Goal: Information Seeking & Learning: Find specific fact

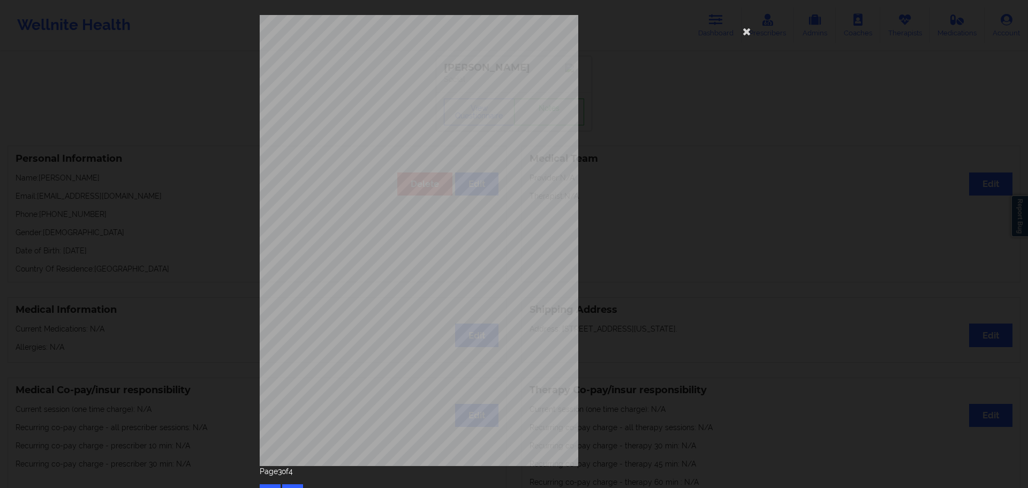
click at [40, 203] on div "Have you ever suf fered from seizures or have you been treated with anti-seizur…" at bounding box center [514, 244] width 1028 height 488
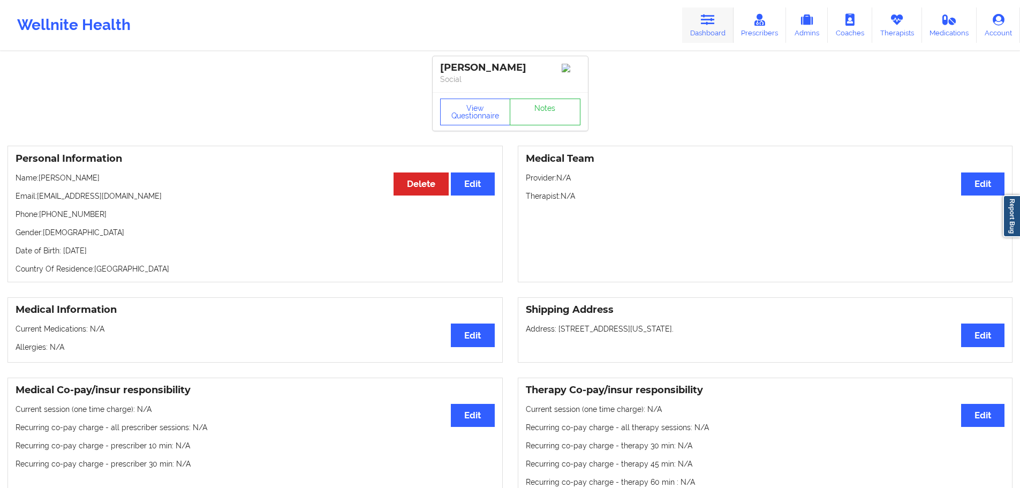
click at [694, 28] on link "Dashboard" at bounding box center [707, 24] width 51 height 35
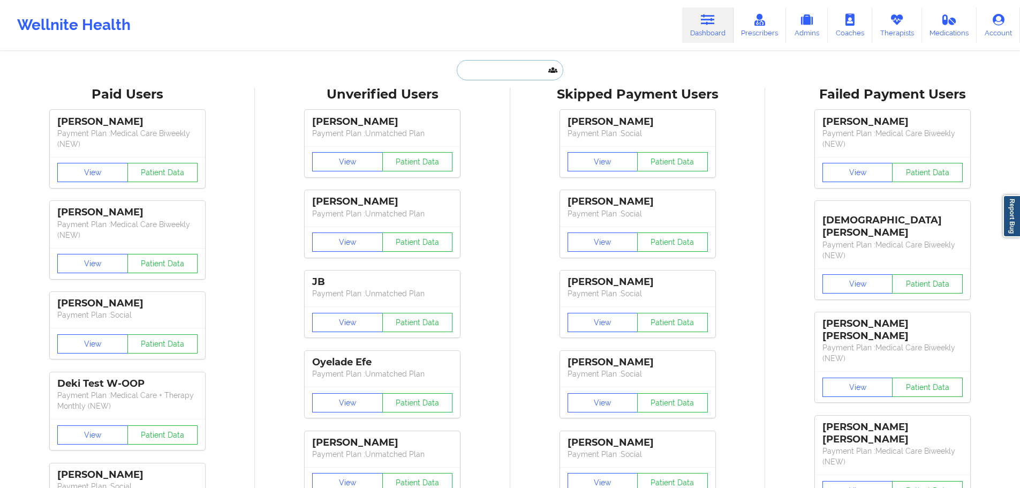
click at [512, 68] on input "text" at bounding box center [510, 70] width 106 height 20
paste input "[EMAIL_ADDRESS][DOMAIN_NAME]"
type input "[EMAIL_ADDRESS][DOMAIN_NAME]"
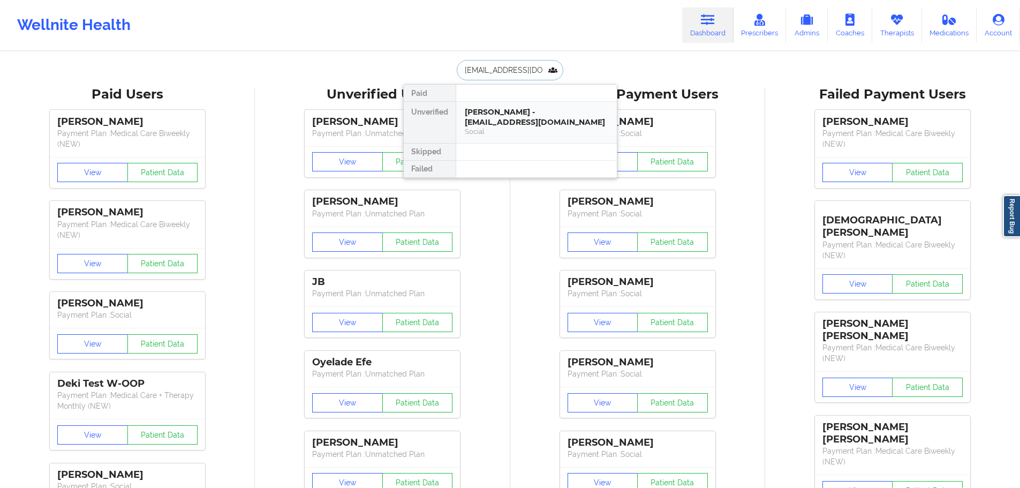
click at [504, 110] on div "[PERSON_NAME] - [EMAIL_ADDRESS][DOMAIN_NAME]" at bounding box center [537, 117] width 144 height 20
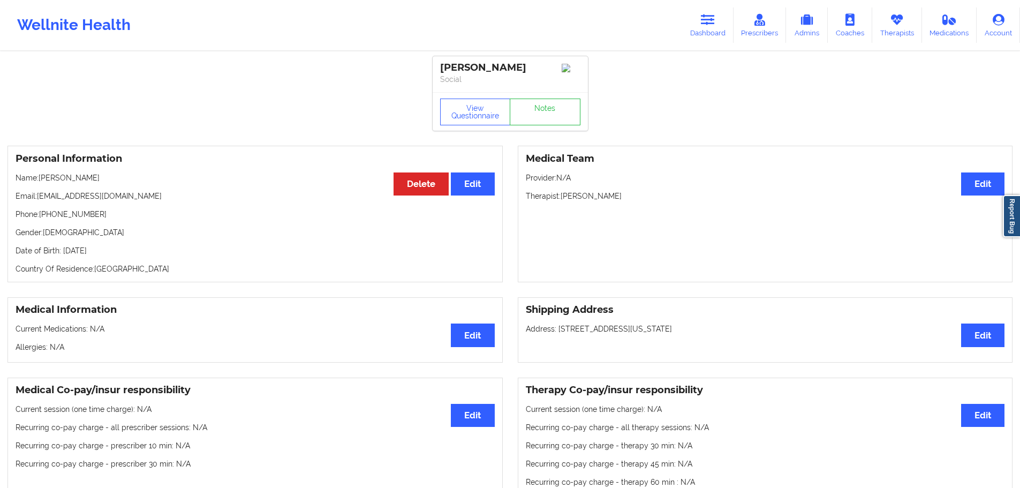
drag, startPoint x: 108, startPoint y: 182, endPoint x: 41, endPoint y: 181, distance: 66.9
click at [41, 181] on p "Name: [PERSON_NAME]" at bounding box center [255, 177] width 479 height 11
copy p "[PERSON_NAME]"
click at [489, 111] on button "View Questionnaire" at bounding box center [475, 112] width 71 height 27
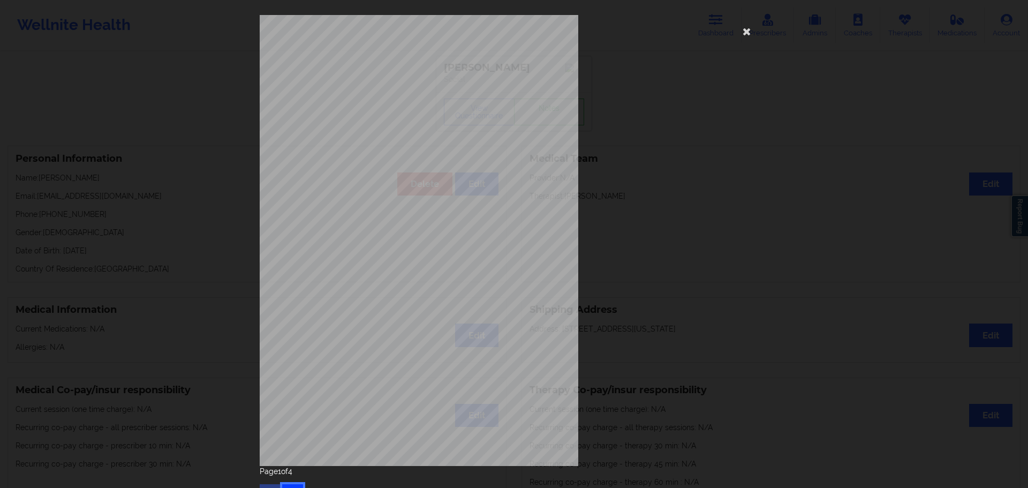
click at [287, 486] on button "button" at bounding box center [292, 493] width 21 height 19
drag, startPoint x: 750, startPoint y: 30, endPoint x: 723, endPoint y: 42, distance: 30.0
click at [751, 30] on icon at bounding box center [746, 30] width 17 height 17
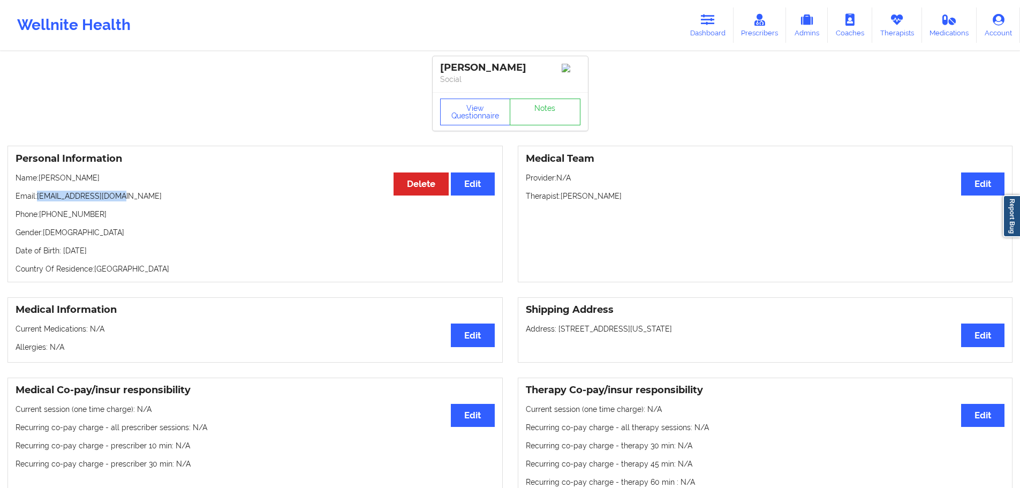
drag, startPoint x: 121, startPoint y: 197, endPoint x: 38, endPoint y: 199, distance: 83.0
click at [38, 199] on p "Email: [EMAIL_ADDRESS][DOMAIN_NAME]" at bounding box center [255, 196] width 479 height 11
copy p "[EMAIL_ADDRESS][DOMAIN_NAME]"
drag, startPoint x: 70, startPoint y: 220, endPoint x: 40, endPoint y: 221, distance: 30.0
click at [40, 220] on p "Phone: [PHONE_NUMBER]" at bounding box center [255, 214] width 479 height 11
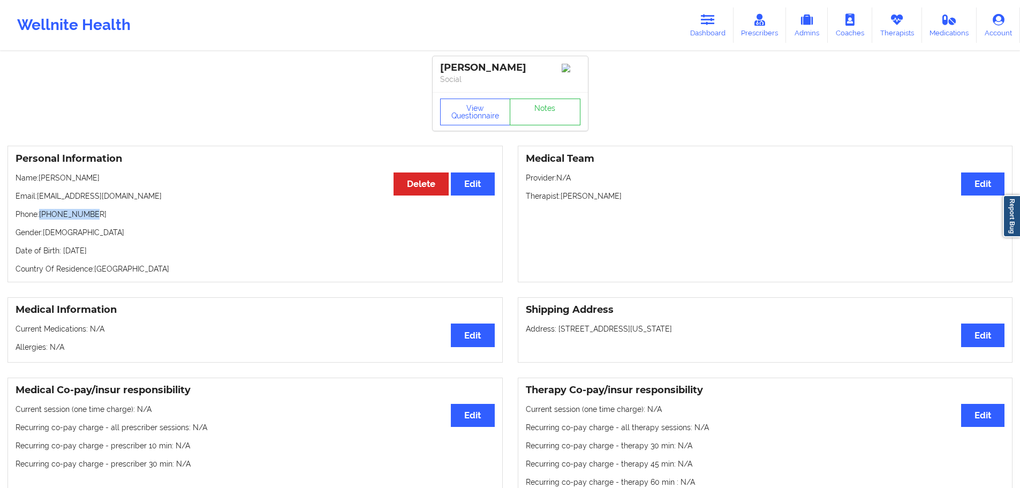
copy p "[PHONE_NUMBER]"
click at [449, 125] on button "View Questionnaire" at bounding box center [475, 112] width 71 height 27
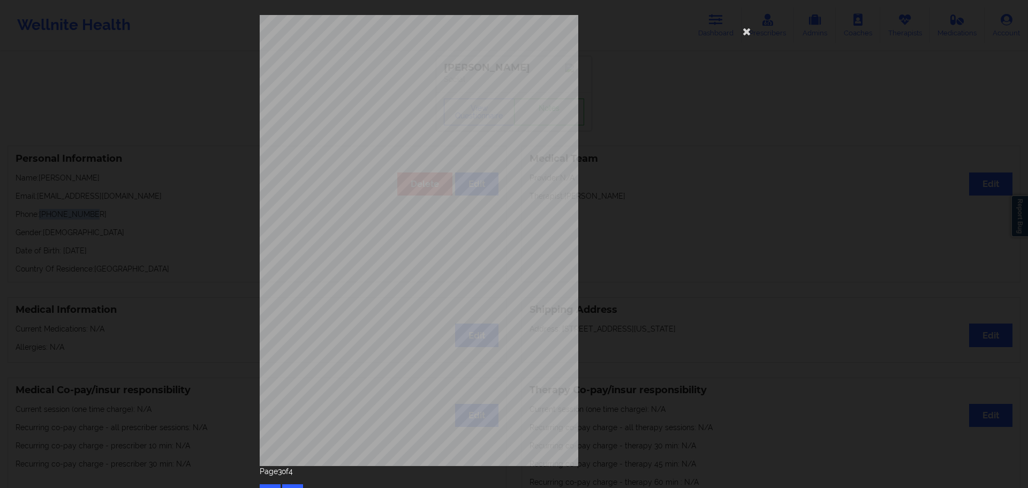
click at [207, 35] on div "Back cover of insurance image Insurance company type details by patient commerc…" at bounding box center [514, 244] width 1028 height 488
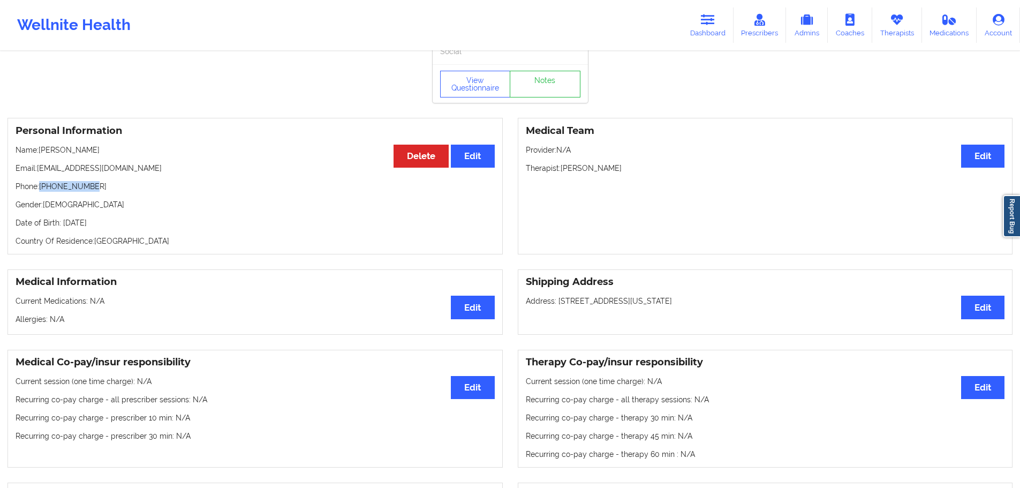
scroll to position [54, 0]
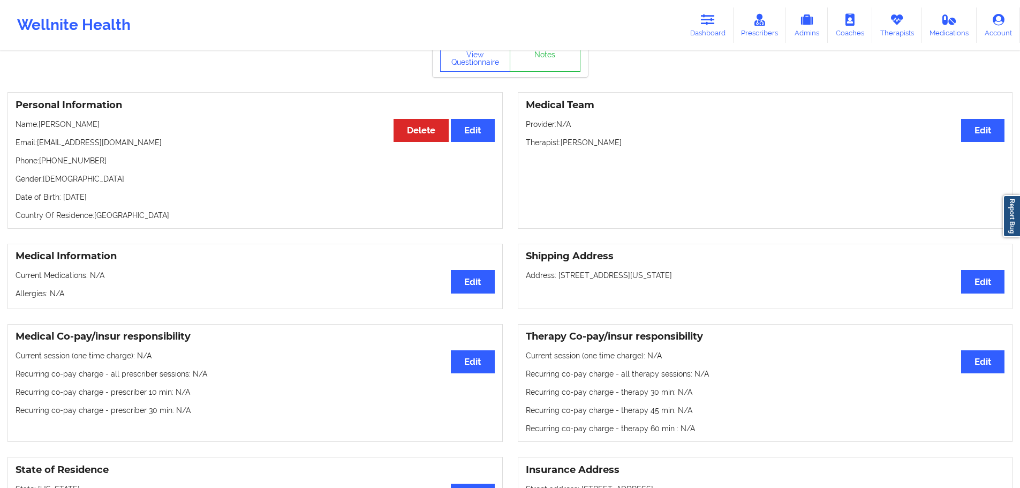
click at [117, 197] on p "Date of Birth: [DEMOGRAPHIC_DATA]" at bounding box center [255, 197] width 479 height 11
copy p "2000"
drag, startPoint x: 112, startPoint y: 124, endPoint x: 37, endPoint y: 125, distance: 75.0
click at [37, 125] on p "Name: [PERSON_NAME]" at bounding box center [255, 124] width 479 height 11
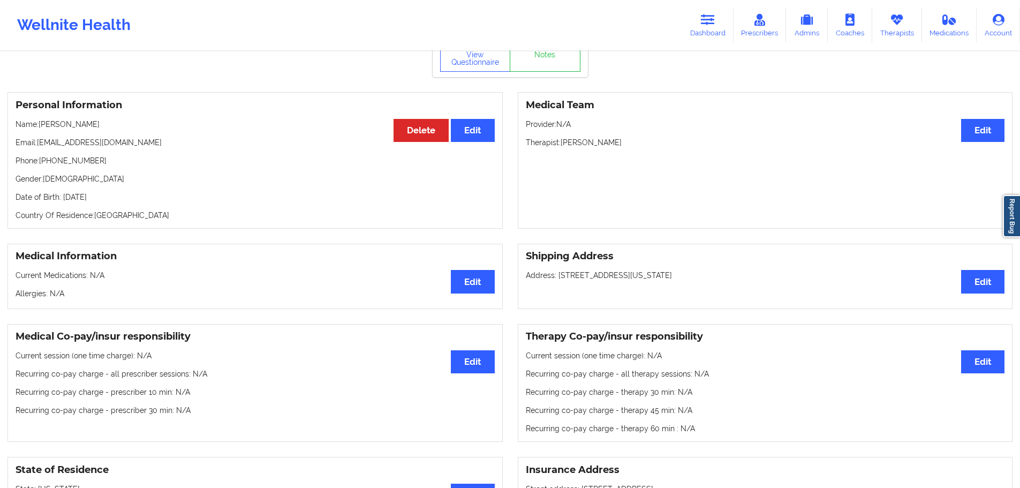
click at [118, 136] on div "Personal Information Edit Delete Name: [PERSON_NAME] Email: [EMAIL_ADDRESS][DOM…" at bounding box center [254, 160] width 495 height 137
drag, startPoint x: 104, startPoint y: 127, endPoint x: 39, endPoint y: 126, distance: 64.8
click at [39, 126] on p "Name: [PERSON_NAME]" at bounding box center [255, 124] width 479 height 11
copy p "[PERSON_NAME]"
drag, startPoint x: 97, startPoint y: 168, endPoint x: 40, endPoint y: 167, distance: 57.8
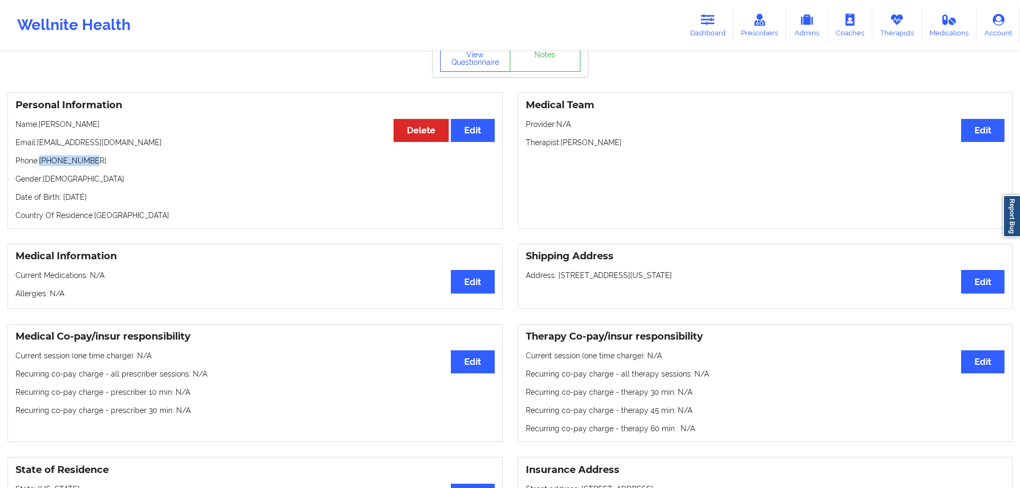
click at [40, 166] on p "Phone: [PHONE_NUMBER]" at bounding box center [255, 160] width 479 height 11
copy p "[PHONE_NUMBER]"
click at [139, 171] on div "Personal Information Edit Delete Name: [PERSON_NAME] Email: [EMAIL_ADDRESS][DOM…" at bounding box center [254, 160] width 495 height 137
click at [697, 28] on link "Dashboard" at bounding box center [707, 24] width 51 height 35
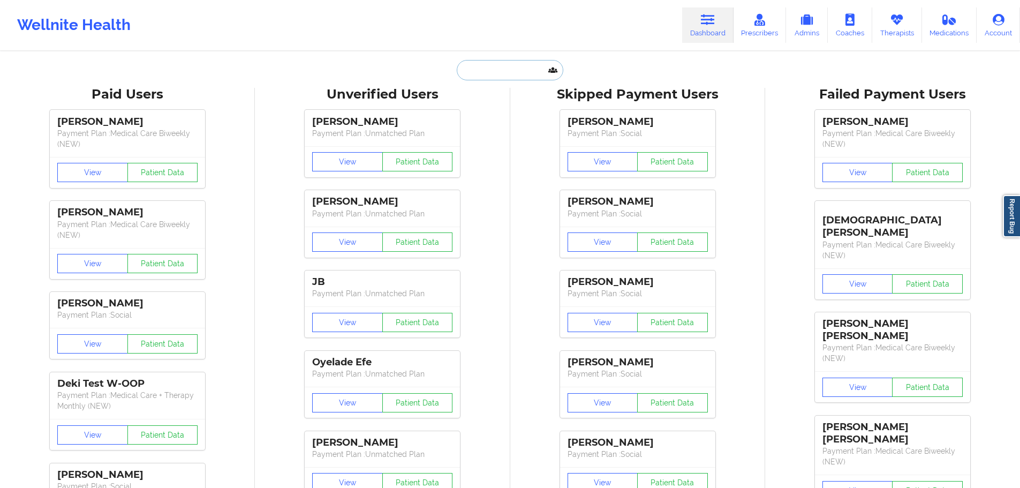
click at [495, 68] on input "text" at bounding box center [510, 70] width 106 height 20
paste input "[EMAIL_ADDRESS][DOMAIN_NAME]"
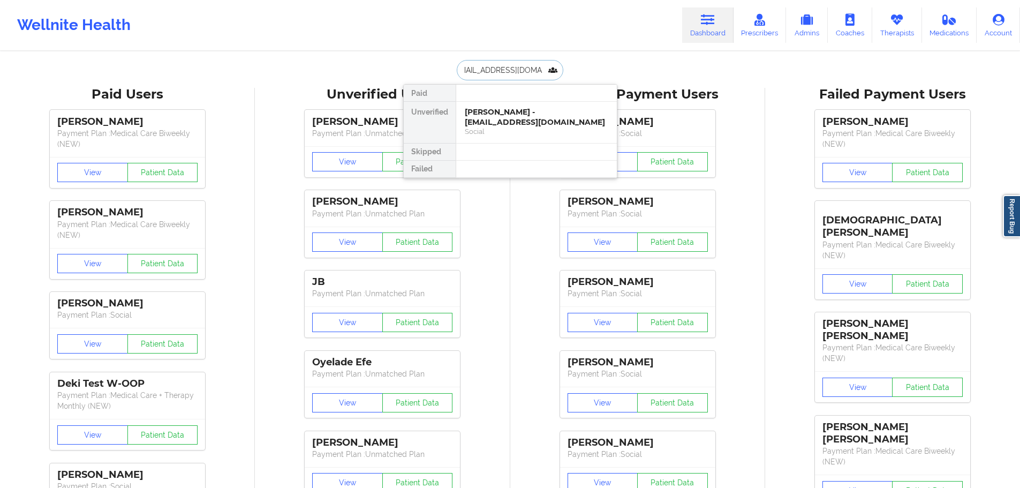
type input "[EMAIL_ADDRESS][DOMAIN_NAME]"
click at [531, 109] on div "[PERSON_NAME] - [EMAIL_ADDRESS][DOMAIN_NAME]" at bounding box center [537, 117] width 144 height 20
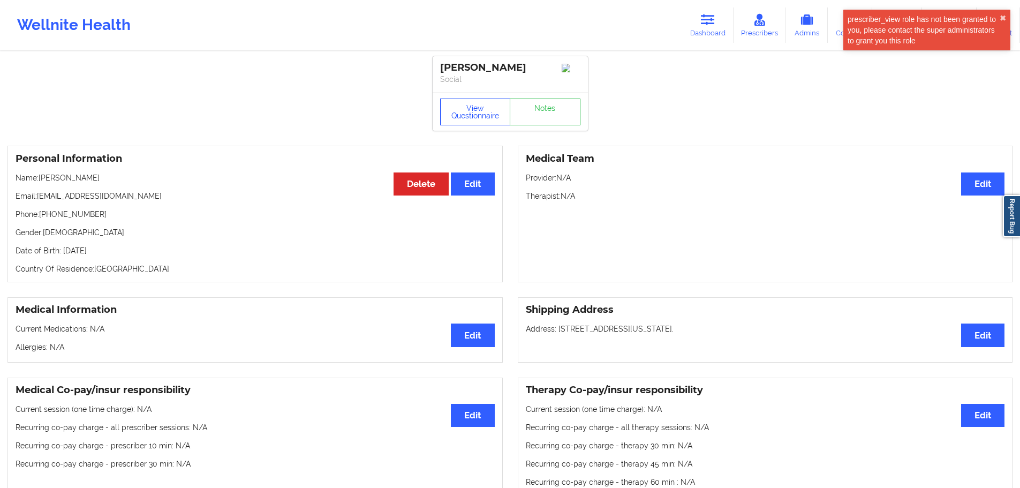
click at [457, 121] on button "View Questionnaire" at bounding box center [475, 112] width 71 height 27
click at [503, 71] on div "[PERSON_NAME]" at bounding box center [510, 68] width 140 height 12
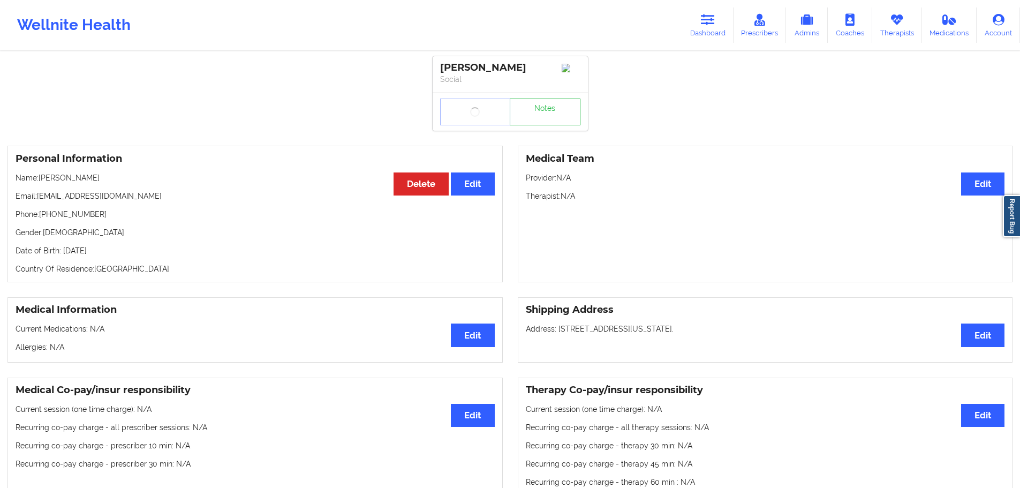
copy div "Motaroki"
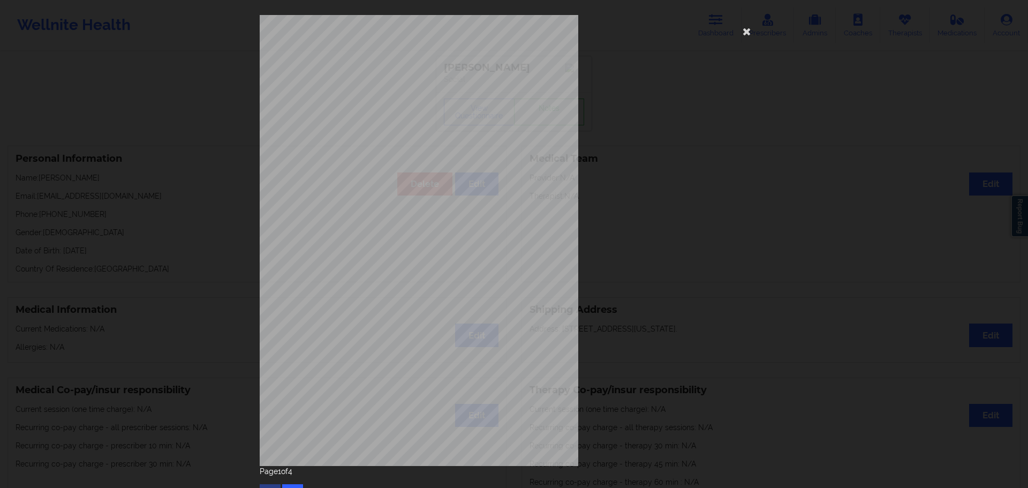
scroll to position [23, 0]
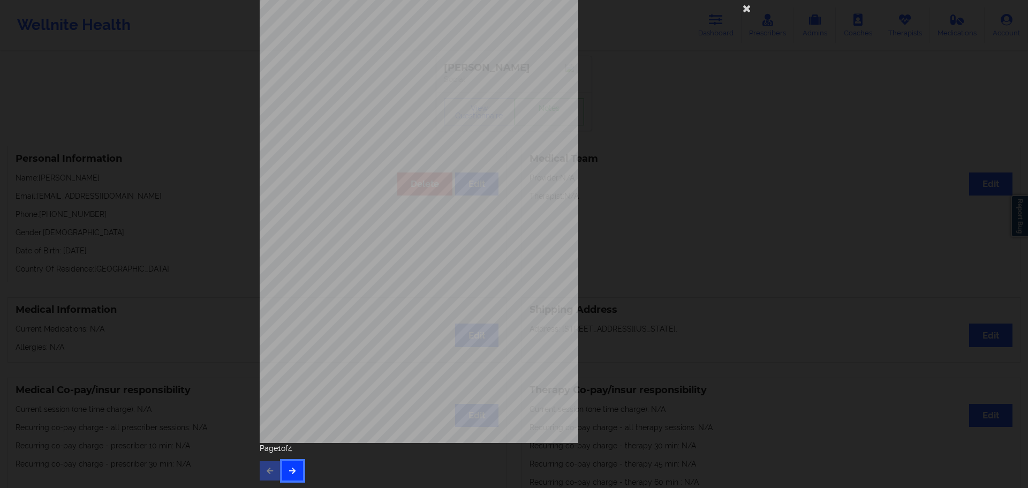
click at [291, 464] on button "button" at bounding box center [292, 470] width 21 height 19
click at [293, 472] on icon "button" at bounding box center [292, 470] width 9 height 6
click at [741, 6] on icon at bounding box center [746, 7] width 17 height 17
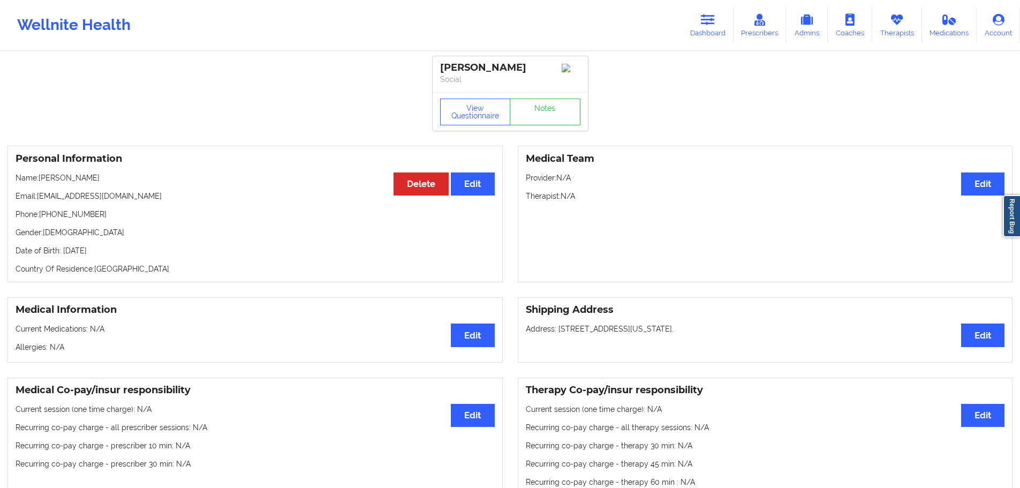
drag, startPoint x: 112, startPoint y: 180, endPoint x: 39, endPoint y: 180, distance: 73.4
click at [39, 180] on p "Name: [PERSON_NAME]" at bounding box center [255, 177] width 479 height 11
copy p "[PERSON_NAME]"
drag, startPoint x: 142, startPoint y: 198, endPoint x: 39, endPoint y: 201, distance: 104.0
click at [39, 201] on p "Email: [EMAIL_ADDRESS][DOMAIN_NAME]" at bounding box center [255, 196] width 479 height 11
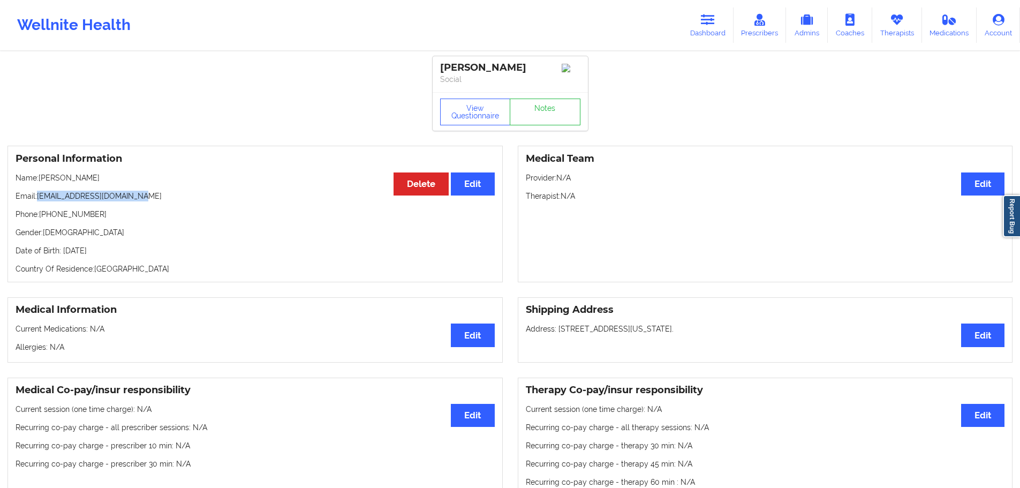
copy p "[EMAIL_ADDRESS][DOMAIN_NAME]"
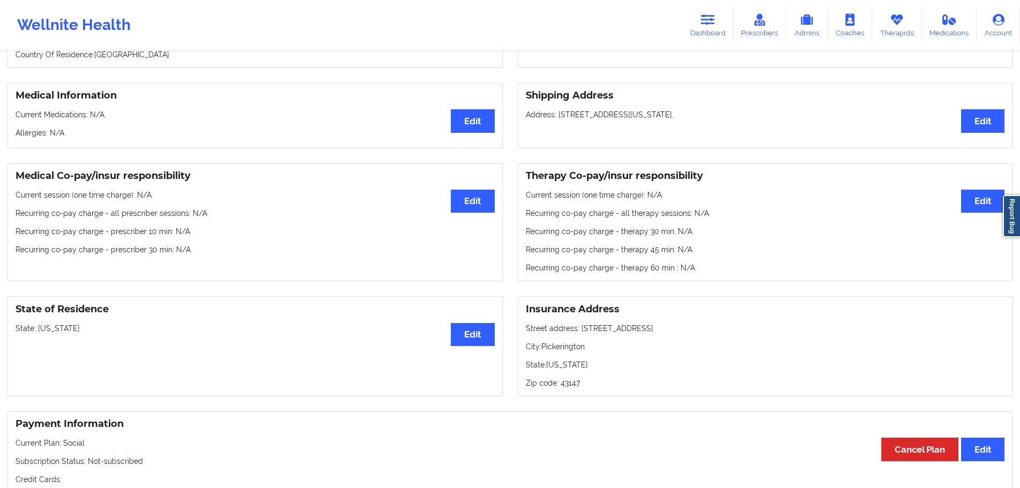
scroll to position [0, 0]
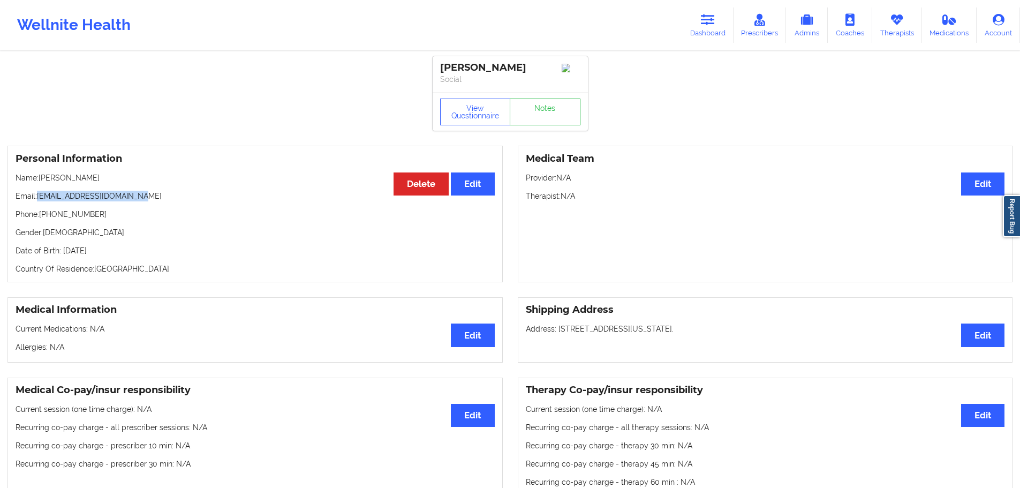
copy p "[EMAIL_ADDRESS][DOMAIN_NAME]"
drag, startPoint x: 96, startPoint y: 179, endPoint x: 41, endPoint y: 179, distance: 55.2
click at [41, 179] on p "Name: [PERSON_NAME]" at bounding box center [255, 177] width 479 height 11
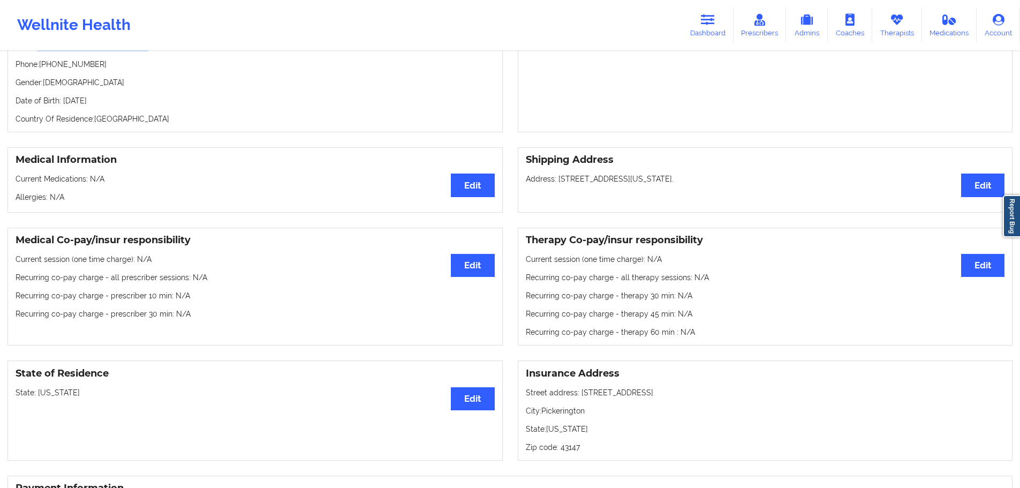
scroll to position [54, 0]
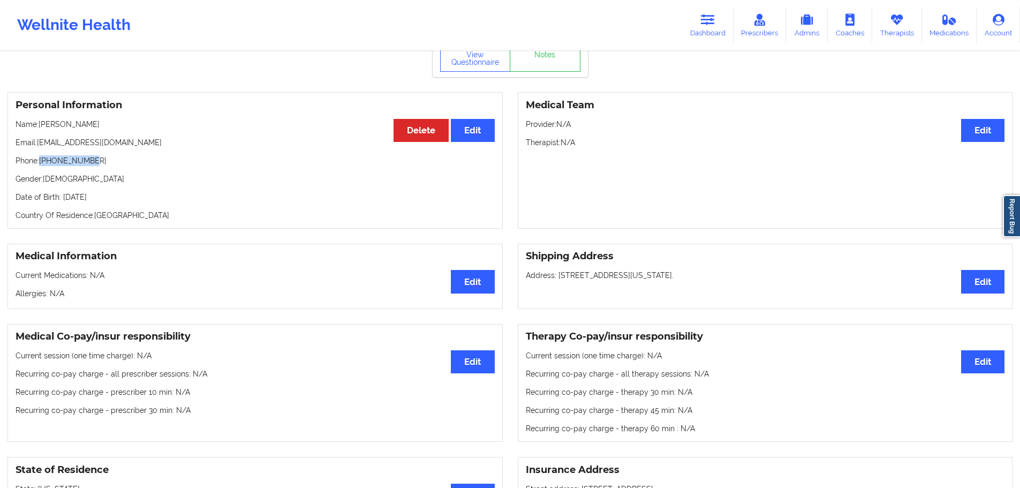
drag, startPoint x: 56, startPoint y: 162, endPoint x: 40, endPoint y: 162, distance: 16.1
click at [40, 162] on p "Phone: [PHONE_NUMBER]" at bounding box center [255, 160] width 479 height 11
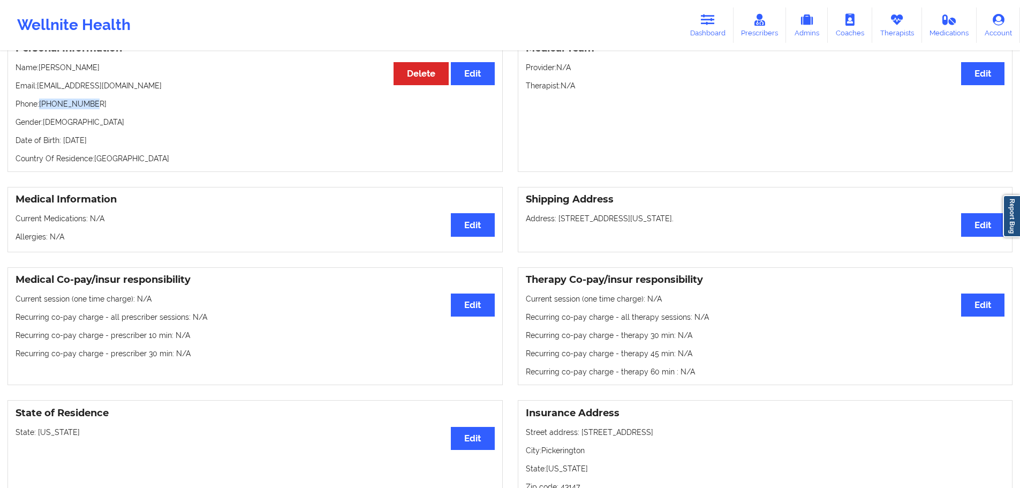
scroll to position [0, 0]
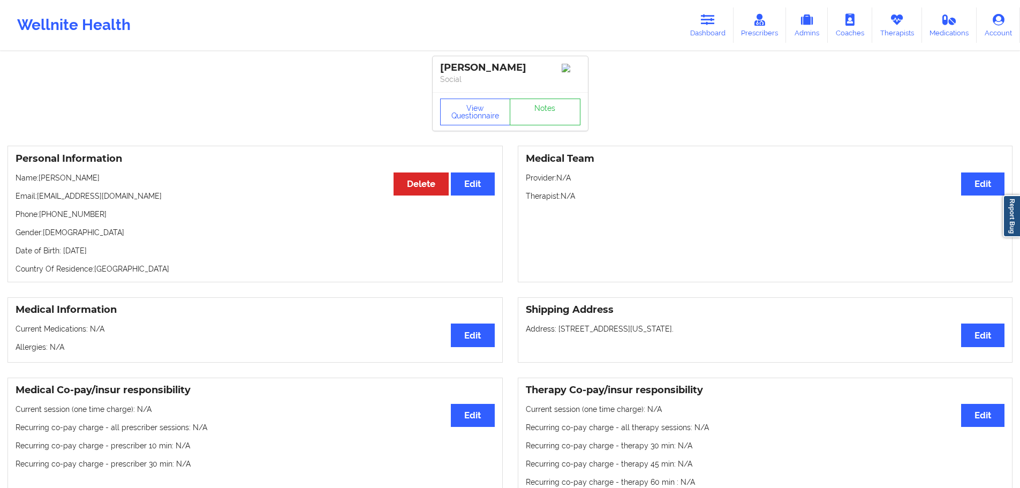
click at [130, 254] on p "Date of Birth: [DEMOGRAPHIC_DATA]" at bounding box center [255, 250] width 479 height 11
drag, startPoint x: 127, startPoint y: 182, endPoint x: 42, endPoint y: 184, distance: 85.2
click at [42, 183] on p "Name: [PERSON_NAME]" at bounding box center [255, 177] width 479 height 11
drag, startPoint x: 96, startPoint y: 218, endPoint x: 41, endPoint y: 217, distance: 55.7
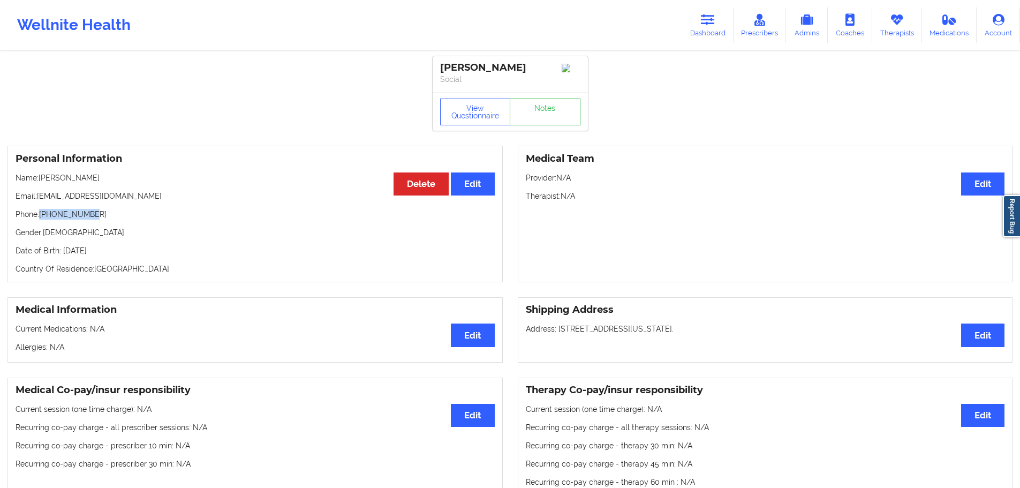
click at [41, 217] on p "Phone: [PHONE_NUMBER]" at bounding box center [255, 214] width 479 height 11
click at [703, 27] on link "Dashboard" at bounding box center [707, 24] width 51 height 35
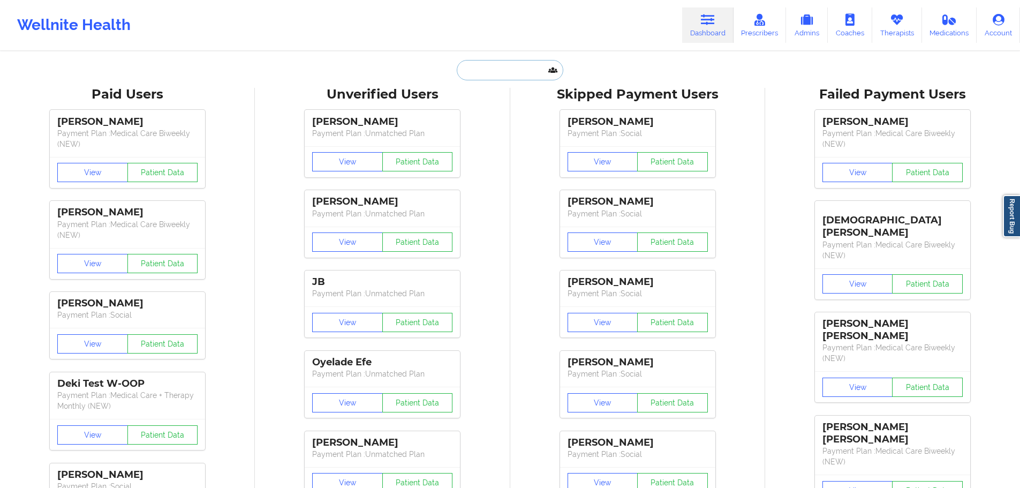
click at [488, 73] on input "text" at bounding box center [510, 70] width 106 height 20
paste input "[EMAIL_ADDRESS][DOMAIN_NAME]"
type input "[EMAIL_ADDRESS][DOMAIN_NAME]"
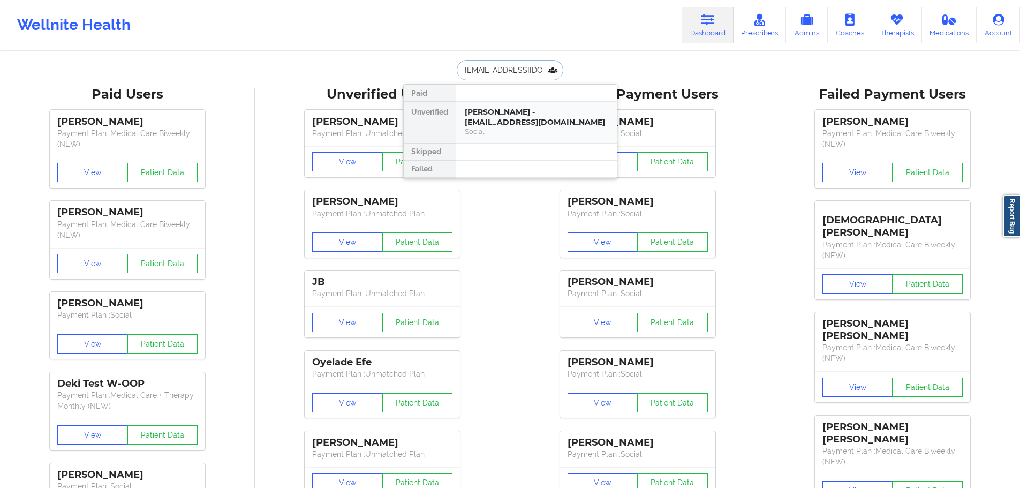
click at [501, 105] on div "[PERSON_NAME] - [EMAIL_ADDRESS][DOMAIN_NAME] Social" at bounding box center [536, 122] width 161 height 41
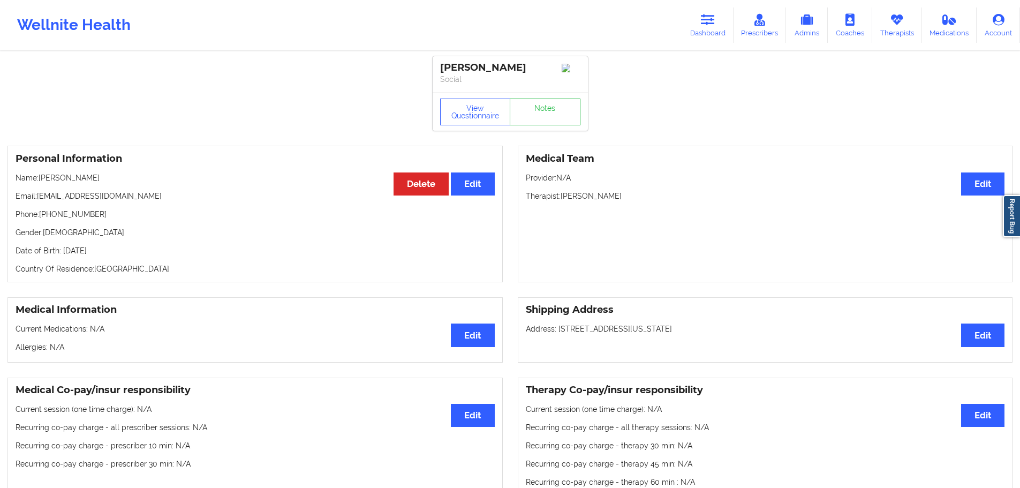
click at [78, 182] on p "Name: [PERSON_NAME]" at bounding box center [255, 177] width 479 height 11
click at [159, 215] on p "Phone: [PHONE_NUMBER]" at bounding box center [255, 214] width 479 height 11
drag, startPoint x: 63, startPoint y: 179, endPoint x: 40, endPoint y: 179, distance: 22.5
click at [40, 179] on p "Name: [PERSON_NAME]" at bounding box center [255, 177] width 479 height 11
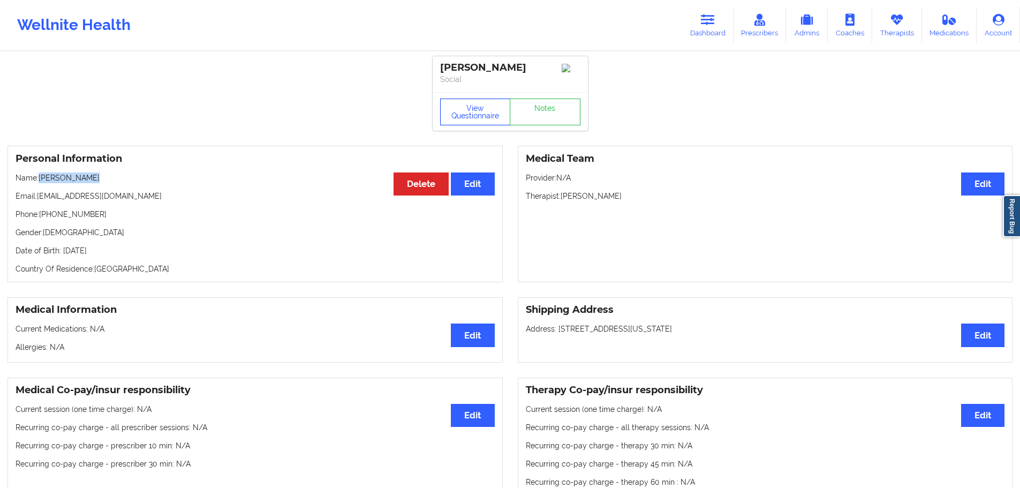
drag, startPoint x: 483, startPoint y: 126, endPoint x: 477, endPoint y: 132, distance: 8.7
click at [483, 125] on button "View Questionnaire" at bounding box center [475, 112] width 71 height 27
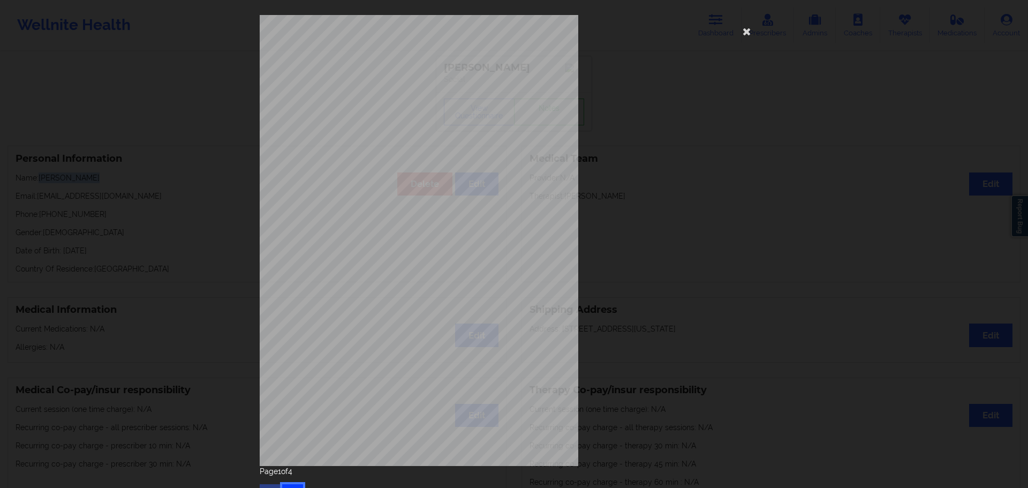
click at [285, 485] on button "button" at bounding box center [292, 493] width 21 height 19
click at [741, 31] on icon at bounding box center [746, 30] width 17 height 17
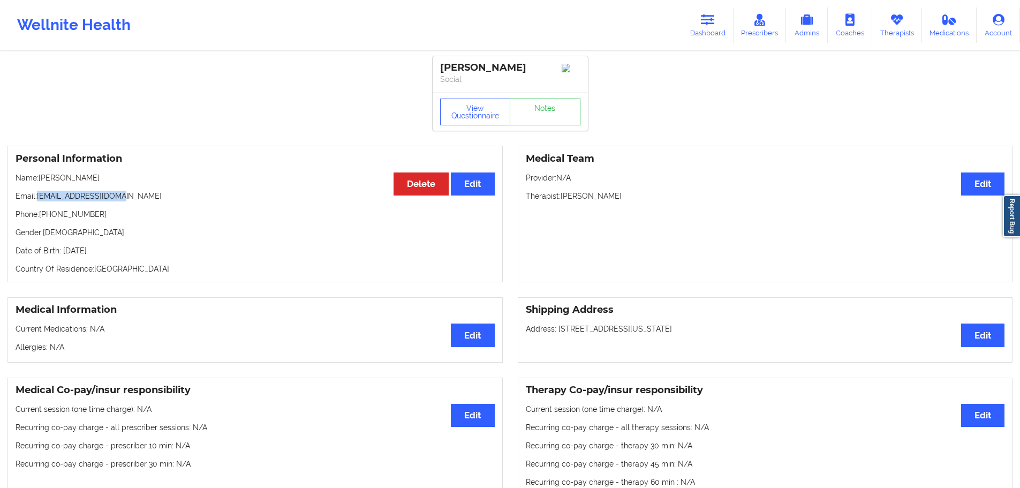
drag, startPoint x: 139, startPoint y: 193, endPoint x: 39, endPoint y: 197, distance: 100.2
click at [39, 197] on div "Personal Information Edit Delete Name: [PERSON_NAME] Email: [EMAIL_ADDRESS][DOM…" at bounding box center [254, 214] width 495 height 137
click at [108, 253] on p "Date of Birth: [DEMOGRAPHIC_DATA]" at bounding box center [255, 250] width 479 height 11
drag, startPoint x: 115, startPoint y: 179, endPoint x: 40, endPoint y: 177, distance: 75.0
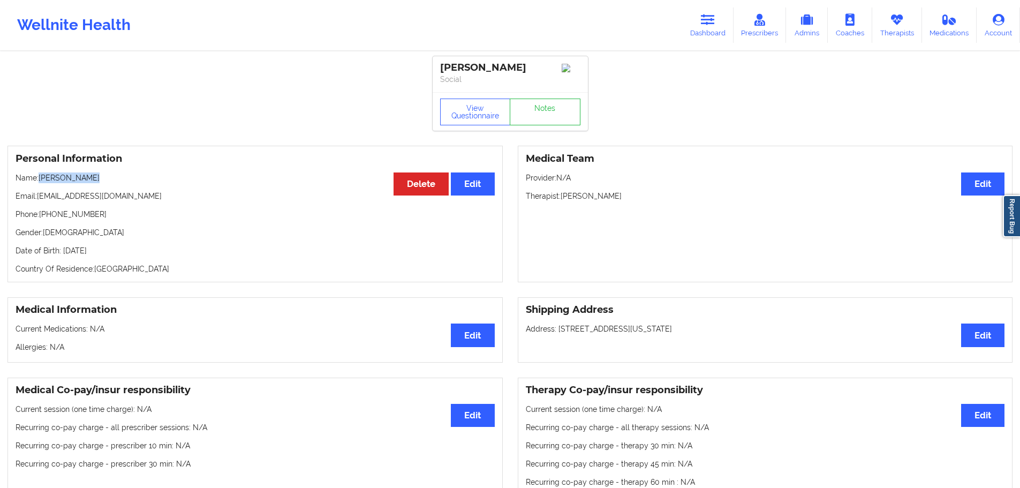
click at [40, 177] on p "Name: [PERSON_NAME]" at bounding box center [255, 177] width 479 height 11
drag, startPoint x: 104, startPoint y: 221, endPoint x: 40, endPoint y: 219, distance: 63.8
click at [40, 219] on p "Phone: [PHONE_NUMBER]" at bounding box center [255, 214] width 479 height 11
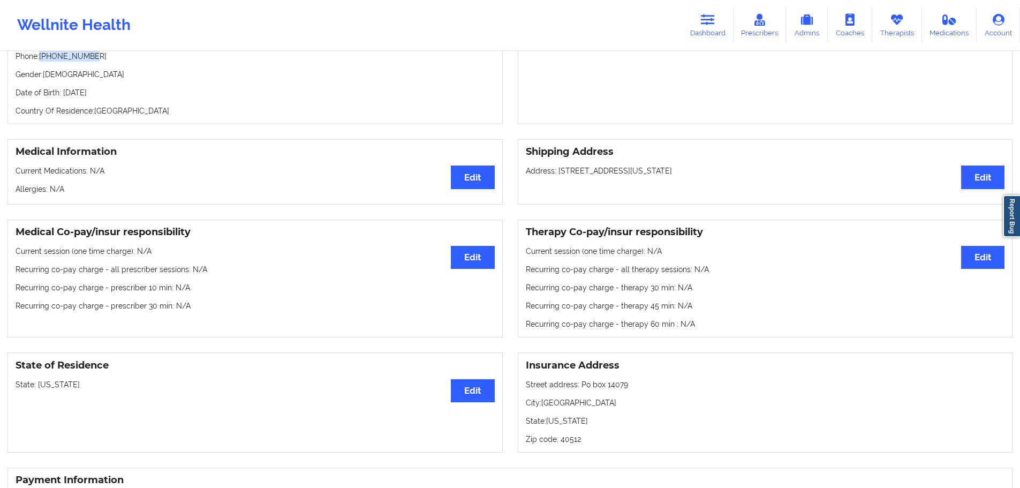
scroll to position [161, 0]
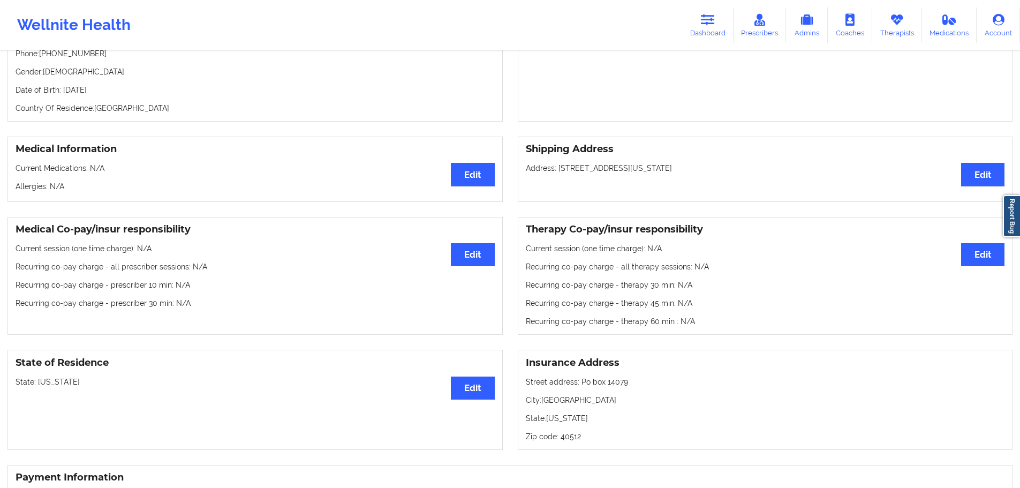
click at [689, 169] on p "Address: [STREET_ADDRESS][US_STATE]" at bounding box center [765, 168] width 479 height 11
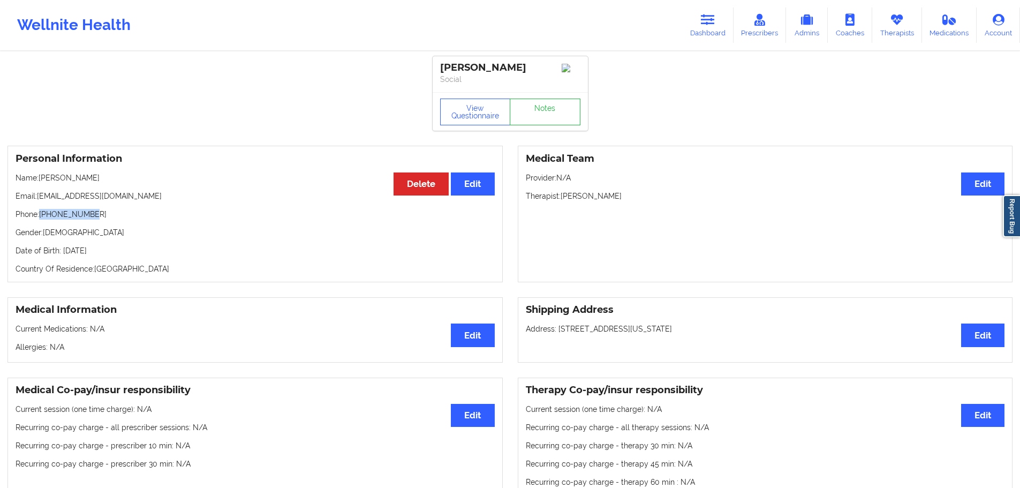
drag, startPoint x: 71, startPoint y: 221, endPoint x: 42, endPoint y: 221, distance: 29.5
click at [42, 220] on p "Phone: [PHONE_NUMBER]" at bounding box center [255, 214] width 479 height 11
drag, startPoint x: 90, startPoint y: 199, endPoint x: 38, endPoint y: 199, distance: 51.9
click at [38, 199] on p "Email: [EMAIL_ADDRESS][DOMAIN_NAME]" at bounding box center [255, 196] width 479 height 11
drag, startPoint x: 475, startPoint y: 125, endPoint x: 446, endPoint y: 127, distance: 29.0
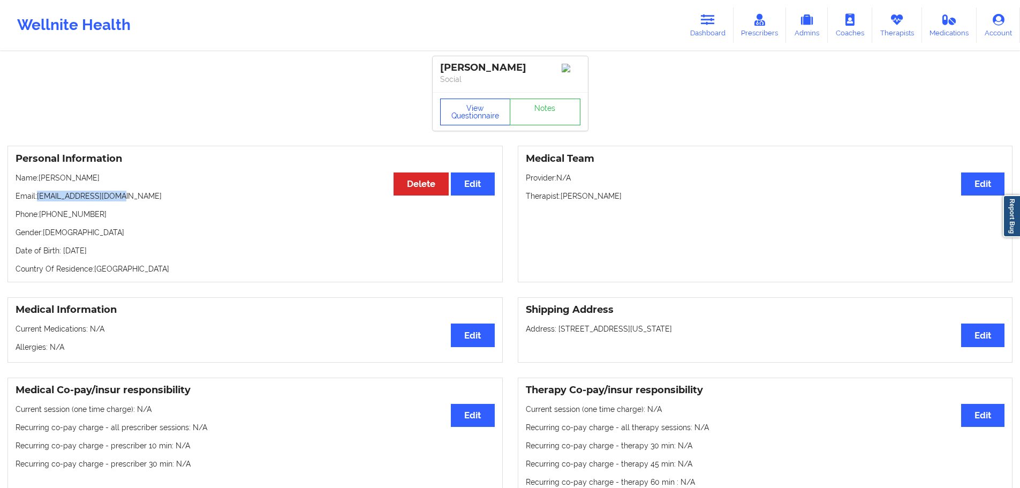
click at [473, 125] on button "View Questionnaire" at bounding box center [475, 112] width 71 height 27
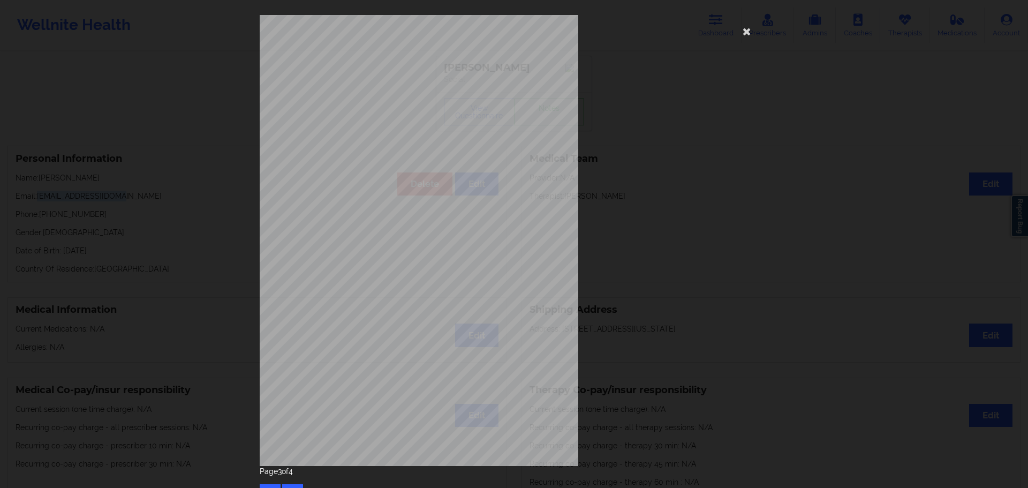
scroll to position [23, 0]
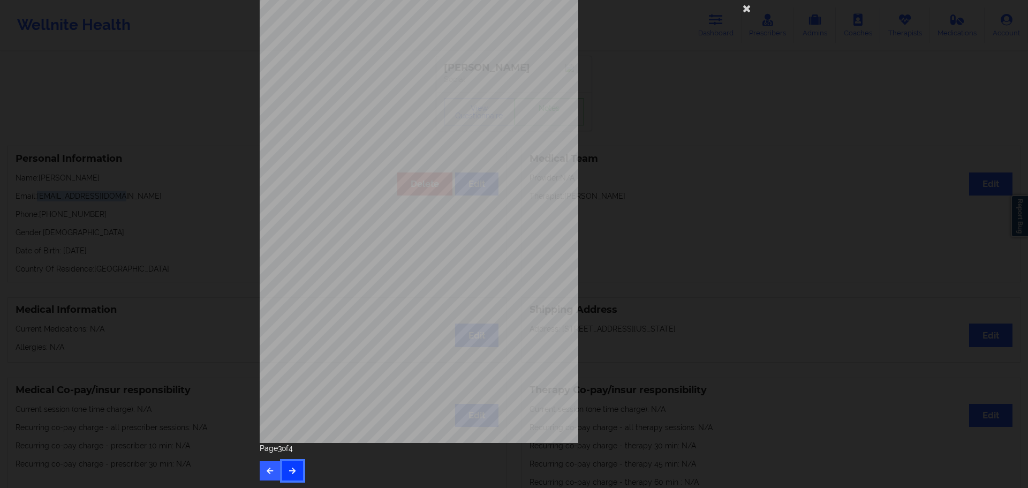
click at [288, 473] on icon "button" at bounding box center [292, 470] width 9 height 6
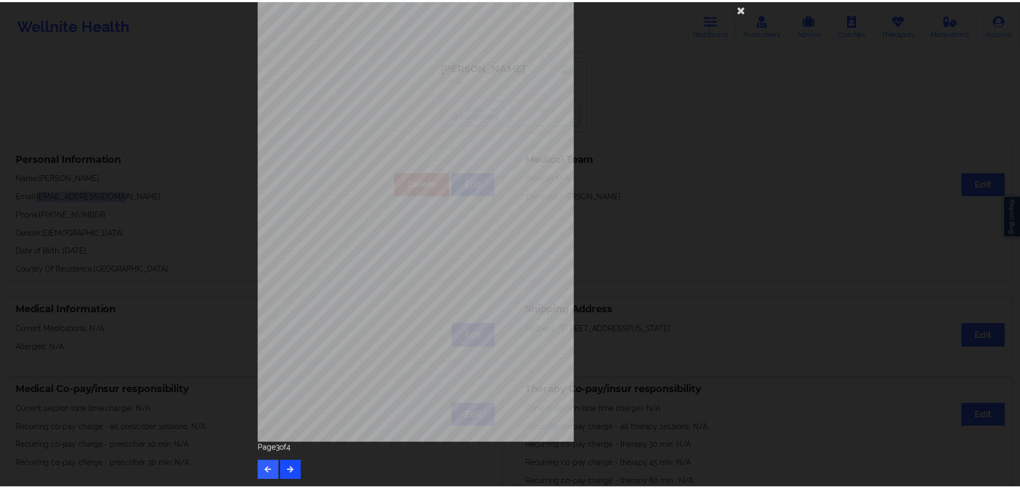
scroll to position [0, 0]
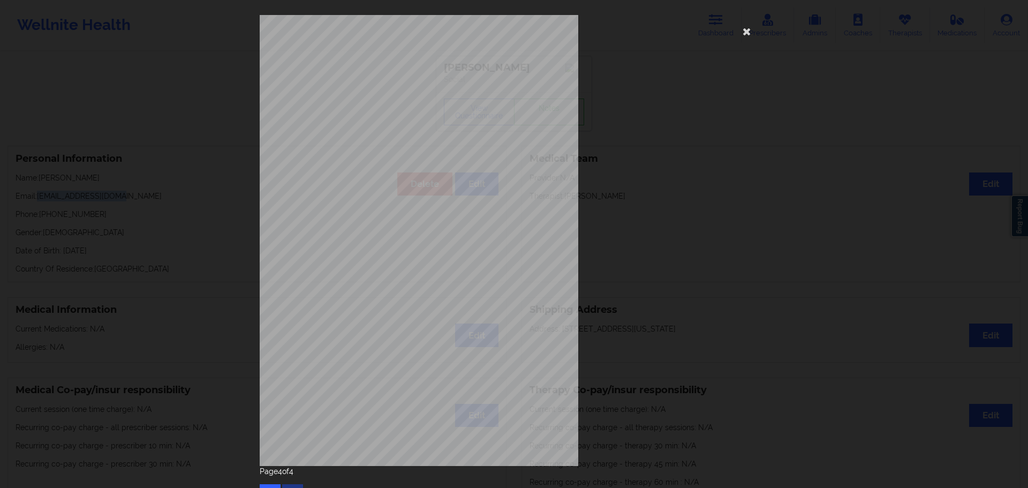
click at [287, 474] on p "Page 4 of 4" at bounding box center [514, 471] width 509 height 11
click at [270, 483] on div "Page 4 of 4" at bounding box center [514, 484] width 509 height 37
click at [269, 486] on button "button" at bounding box center [270, 493] width 21 height 19
click at [152, 269] on div "commercial Insurance Member ID for patient W2753 40485 Insurance company name d…" at bounding box center [514, 244] width 1028 height 488
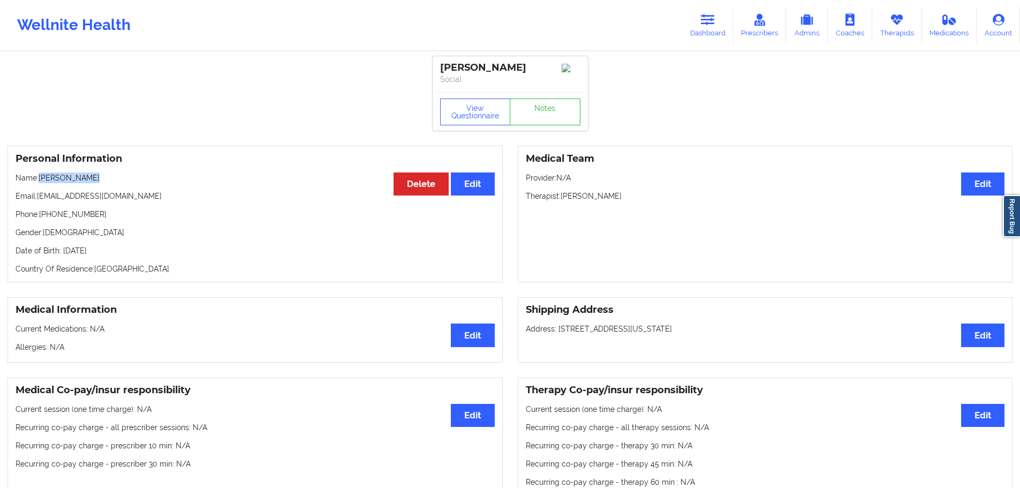
drag, startPoint x: 99, startPoint y: 184, endPoint x: 41, endPoint y: 186, distance: 58.4
click at [41, 183] on p "Name: [PERSON_NAME]" at bounding box center [255, 177] width 479 height 11
drag, startPoint x: 702, startPoint y: 11, endPoint x: 683, endPoint y: 28, distance: 25.8
click at [703, 11] on link "Dashboard" at bounding box center [707, 24] width 51 height 35
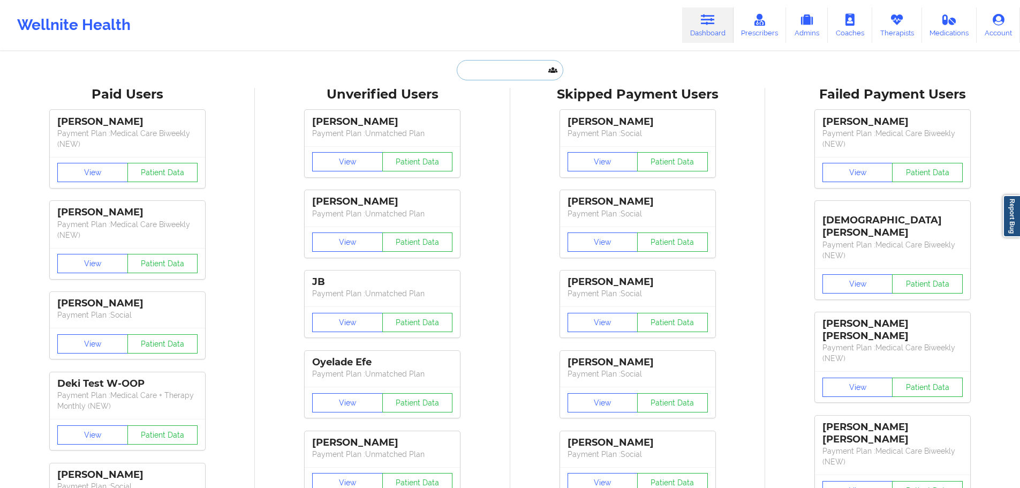
click at [513, 76] on input "text" at bounding box center [510, 70] width 106 height 20
paste input "[EMAIL_ADDRESS][DOMAIN_NAME]"
type input "[EMAIL_ADDRESS][DOMAIN_NAME]"
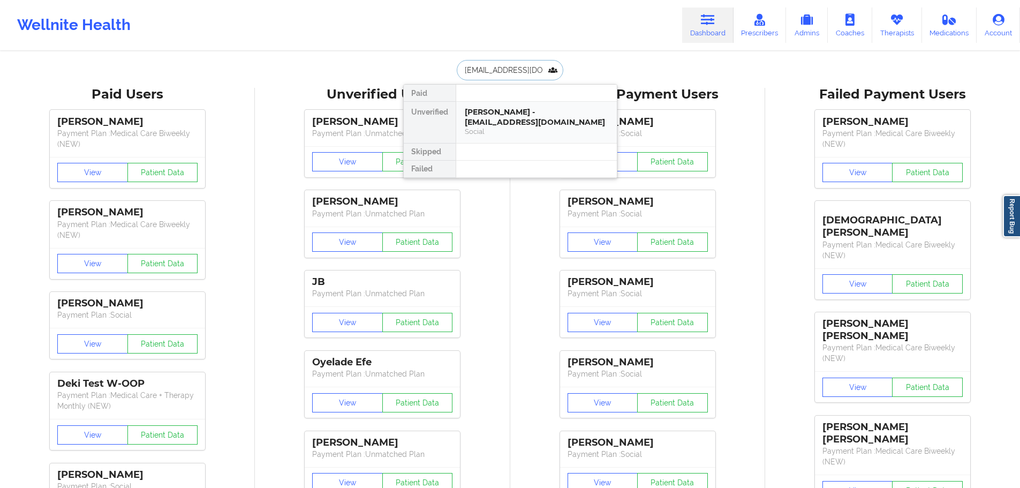
click at [522, 112] on div "[PERSON_NAME] - [EMAIL_ADDRESS][DOMAIN_NAME]" at bounding box center [537, 117] width 144 height 20
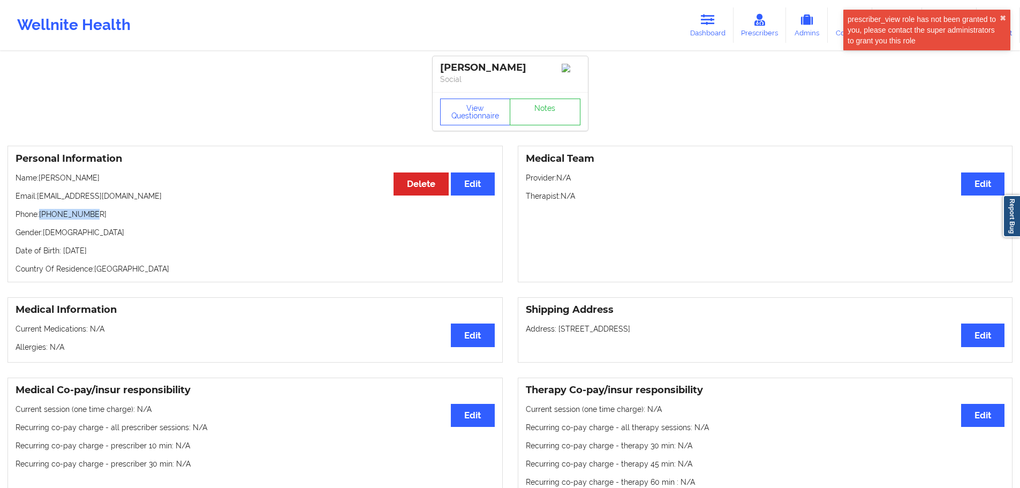
drag, startPoint x: 105, startPoint y: 213, endPoint x: 42, endPoint y: 221, distance: 63.2
click at [42, 220] on p "Phone: [PHONE_NUMBER]" at bounding box center [255, 214] width 479 height 11
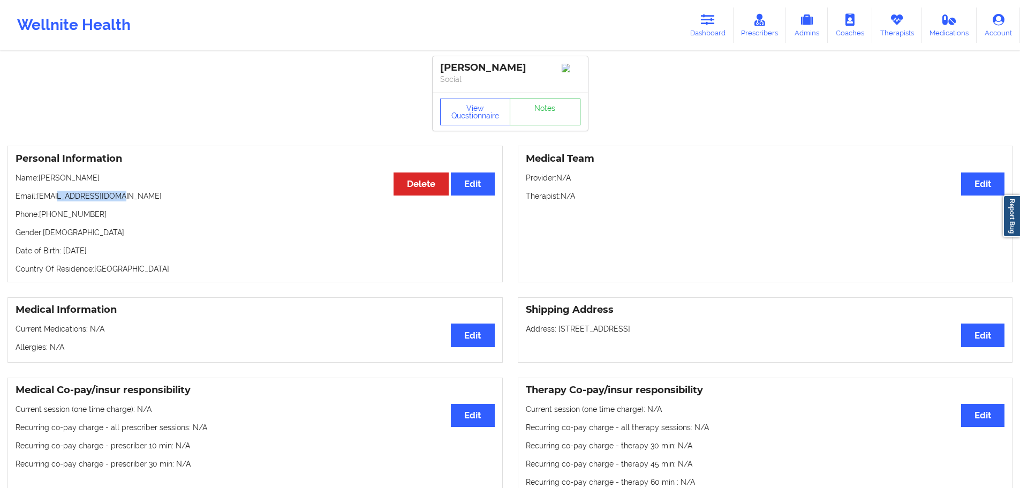
drag, startPoint x: 129, startPoint y: 197, endPoint x: 57, endPoint y: 198, distance: 71.8
click at [57, 198] on p "Email: [EMAIL_ADDRESS][DOMAIN_NAME]" at bounding box center [255, 196] width 479 height 11
drag, startPoint x: 58, startPoint y: 181, endPoint x: 39, endPoint y: 181, distance: 19.3
click at [39, 181] on p "Name: [PERSON_NAME]" at bounding box center [255, 177] width 479 height 11
click at [479, 120] on button "View Questionnaire" at bounding box center [475, 112] width 71 height 27
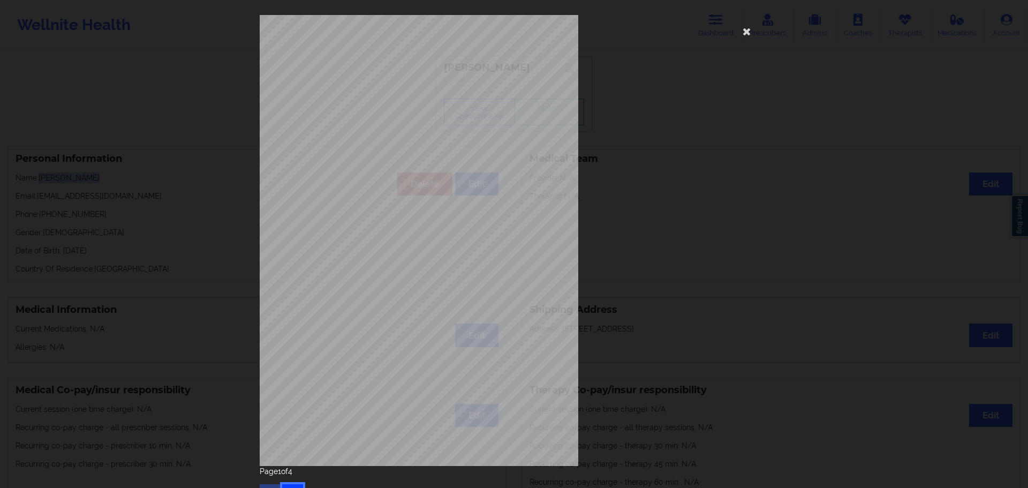
click at [286, 486] on button "button" at bounding box center [292, 493] width 21 height 19
click at [745, 33] on icon at bounding box center [746, 30] width 17 height 17
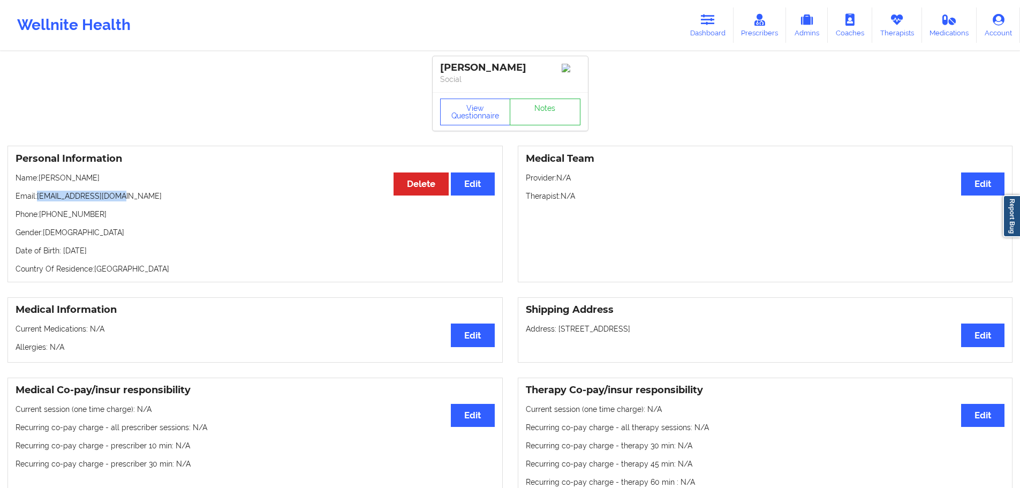
drag, startPoint x: 121, startPoint y: 200, endPoint x: 37, endPoint y: 202, distance: 83.6
click at [37, 201] on p "Email: [EMAIL_ADDRESS][DOMAIN_NAME]" at bounding box center [255, 196] width 479 height 11
drag, startPoint x: 103, startPoint y: 185, endPoint x: 40, endPoint y: 185, distance: 63.2
click at [40, 183] on p "Name: [PERSON_NAME]" at bounding box center [255, 177] width 479 height 11
drag, startPoint x: 72, startPoint y: 226, endPoint x: 40, endPoint y: 220, distance: 32.1
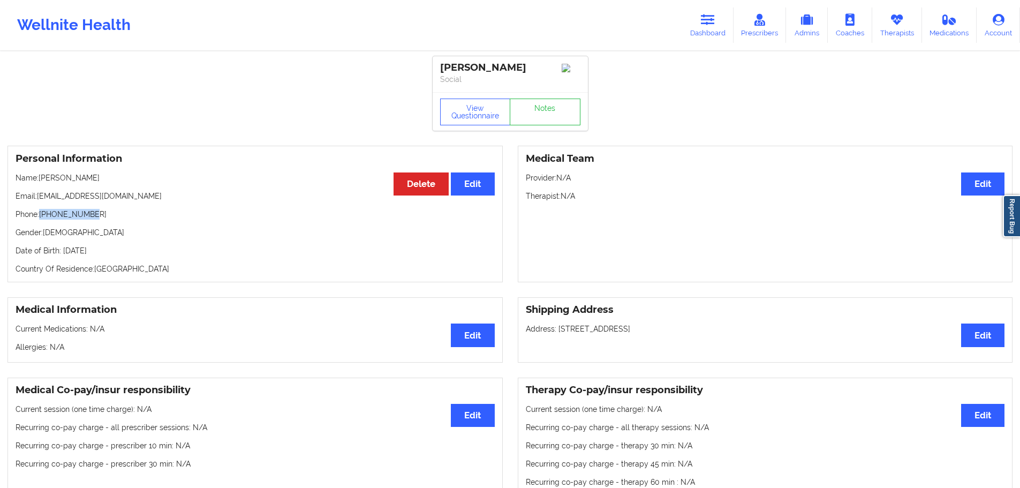
click at [40, 220] on p "Phone: [PHONE_NUMBER]" at bounding box center [255, 214] width 479 height 11
click at [135, 254] on p "Date of Birth: [DEMOGRAPHIC_DATA]" at bounding box center [255, 250] width 479 height 11
drag, startPoint x: 97, startPoint y: 181, endPoint x: 40, endPoint y: 185, distance: 57.5
click at [40, 183] on p "Name: [PERSON_NAME]" at bounding box center [255, 177] width 479 height 11
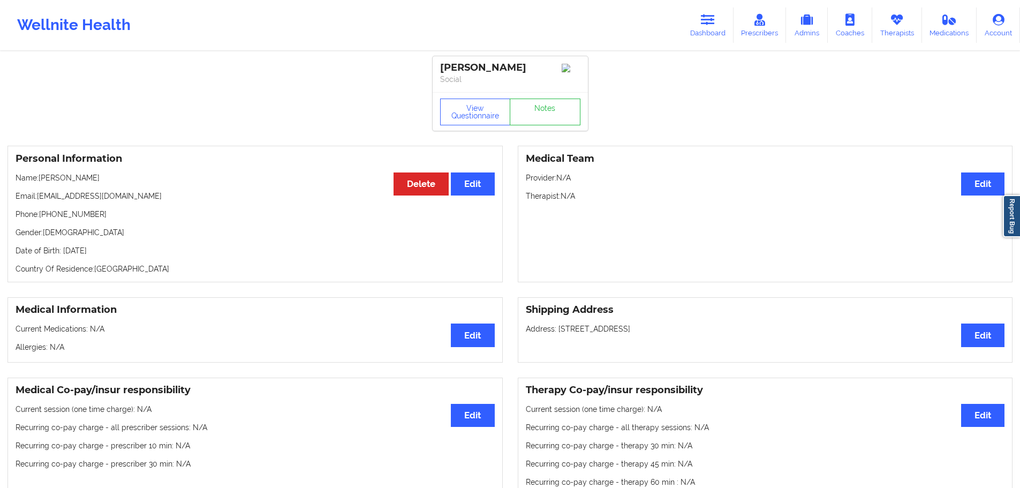
click at [137, 254] on p "Date of Birth: [DEMOGRAPHIC_DATA]" at bounding box center [255, 250] width 479 height 11
drag, startPoint x: 73, startPoint y: 217, endPoint x: 42, endPoint y: 218, distance: 31.1
click at [42, 218] on p "Phone: [PHONE_NUMBER]" at bounding box center [255, 214] width 479 height 11
